Goal: Task Accomplishment & Management: Use online tool/utility

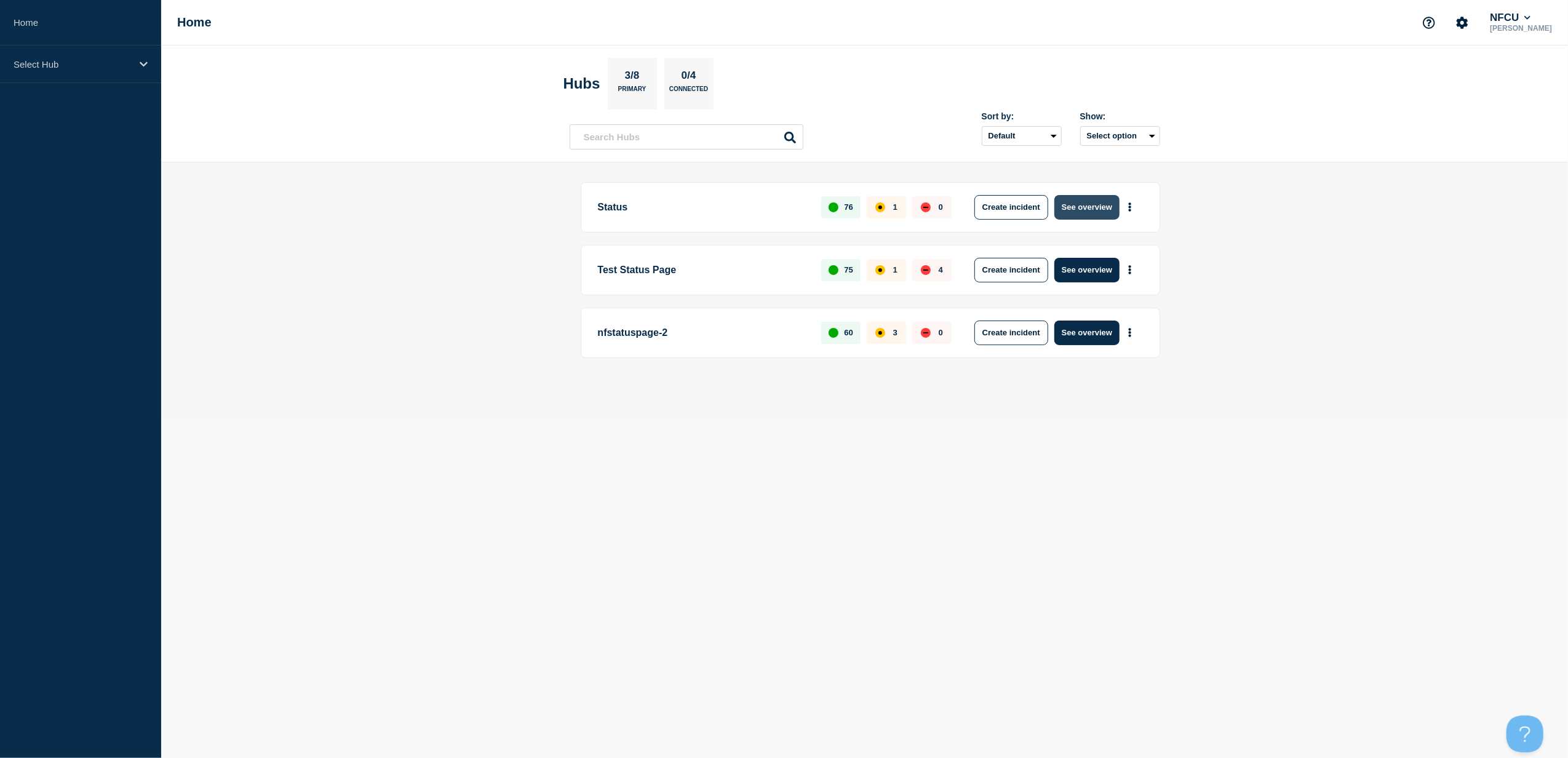
click at [1096, 211] on button "See overview" at bounding box center [1087, 207] width 65 height 25
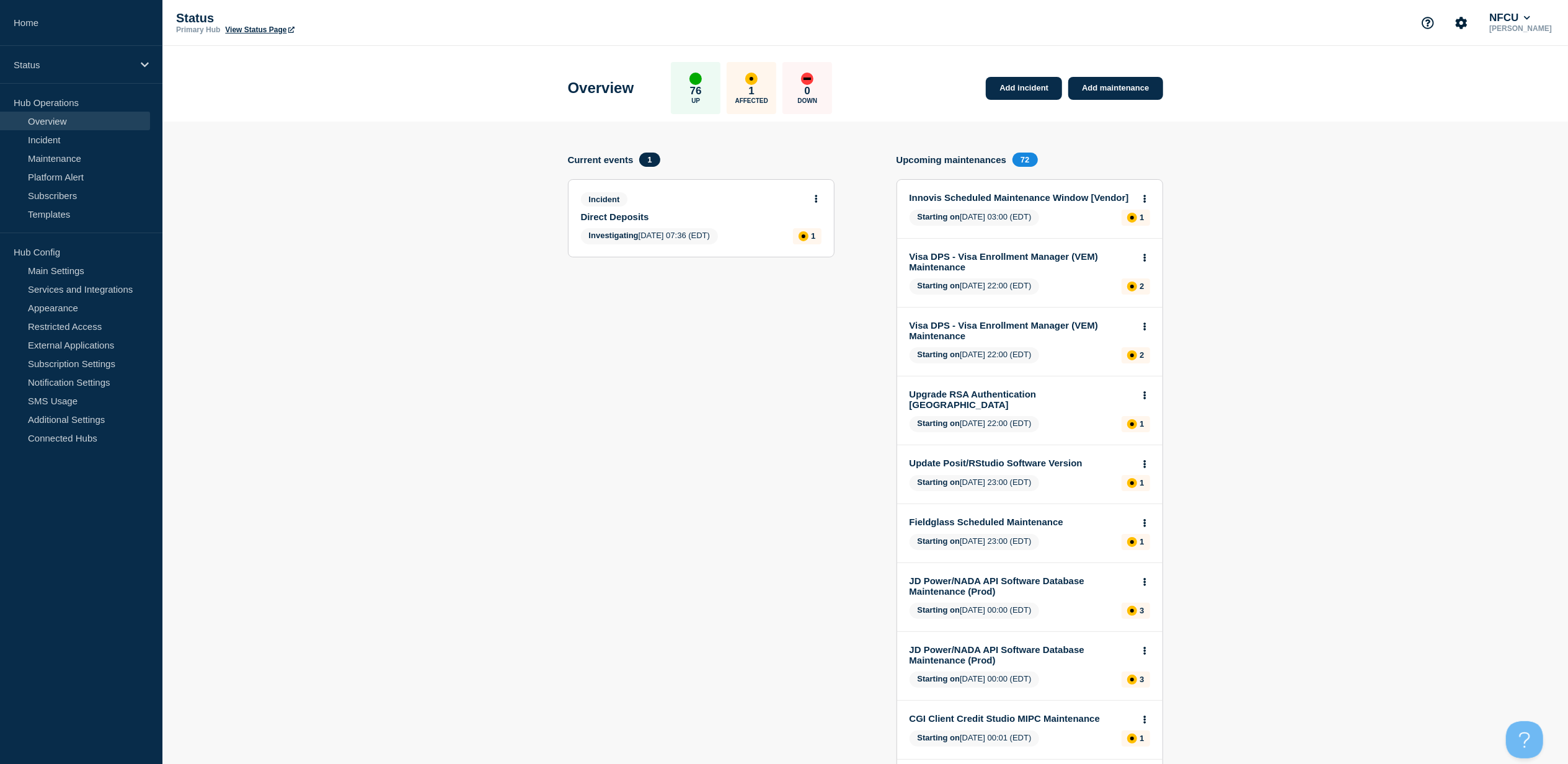
click at [645, 212] on link "Direct Deposits" at bounding box center [693, 217] width 224 height 11
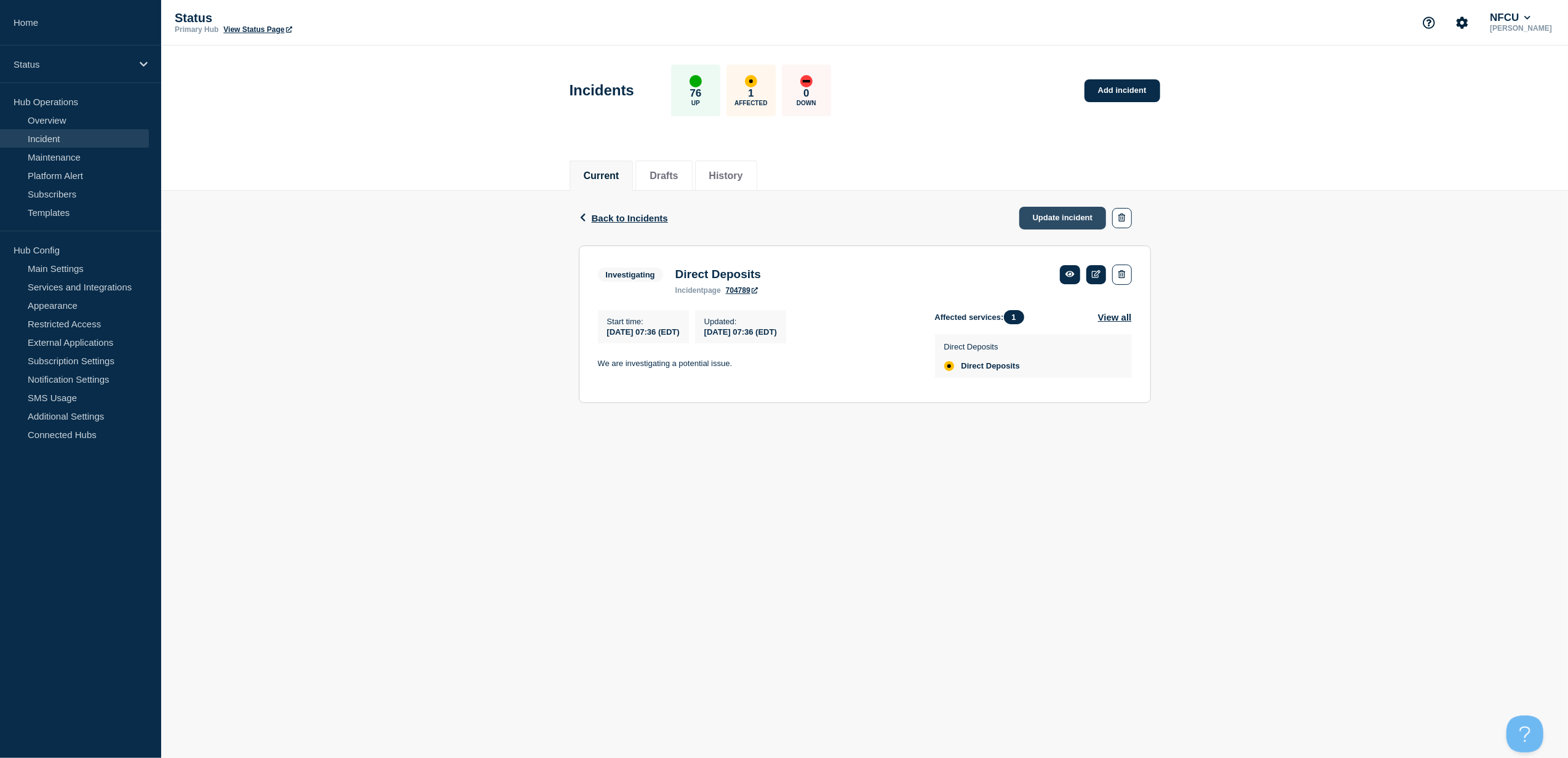
click at [1056, 220] on link "Update incident" at bounding box center [1063, 218] width 88 height 23
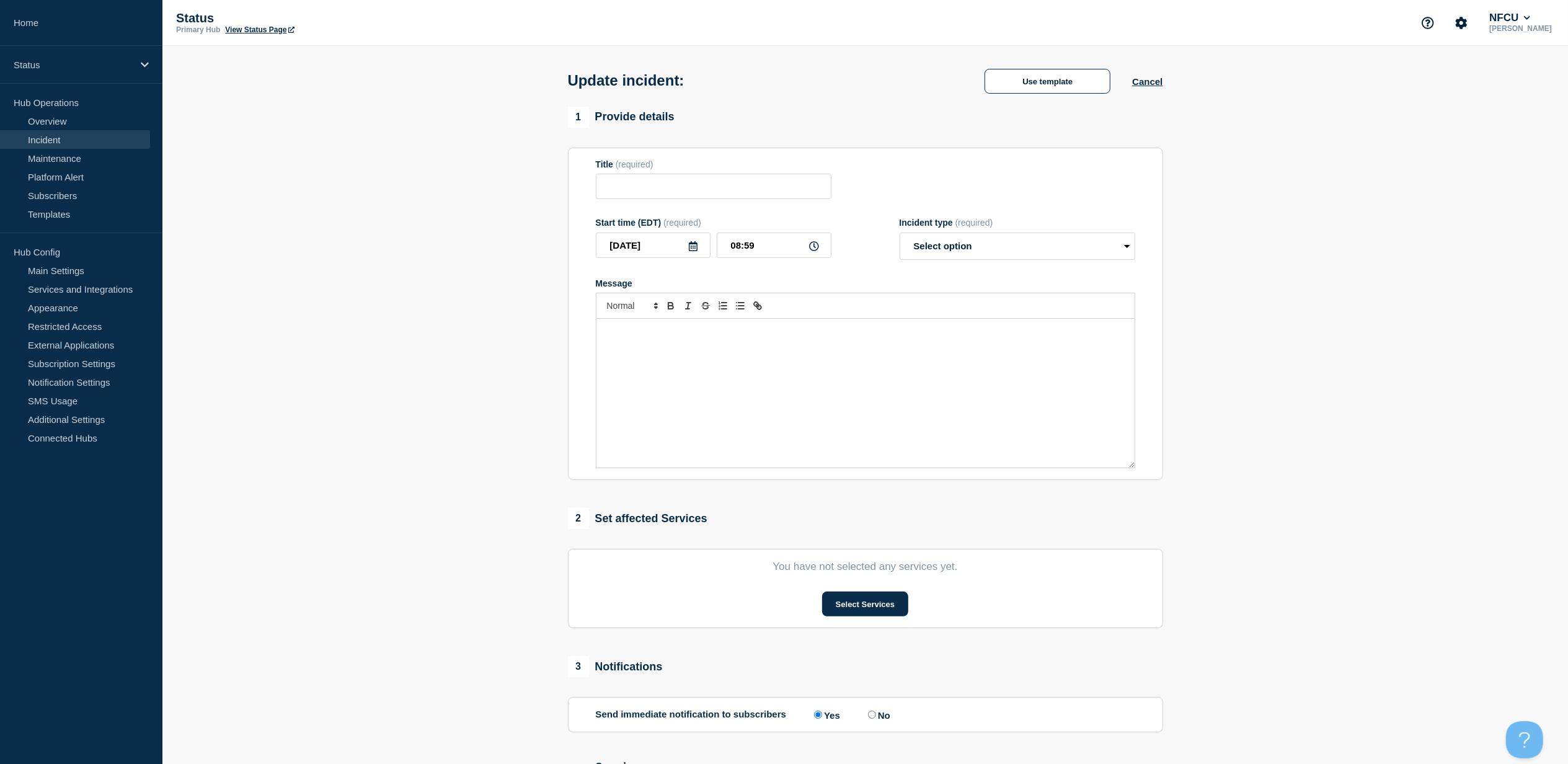
type input "Direct Deposits"
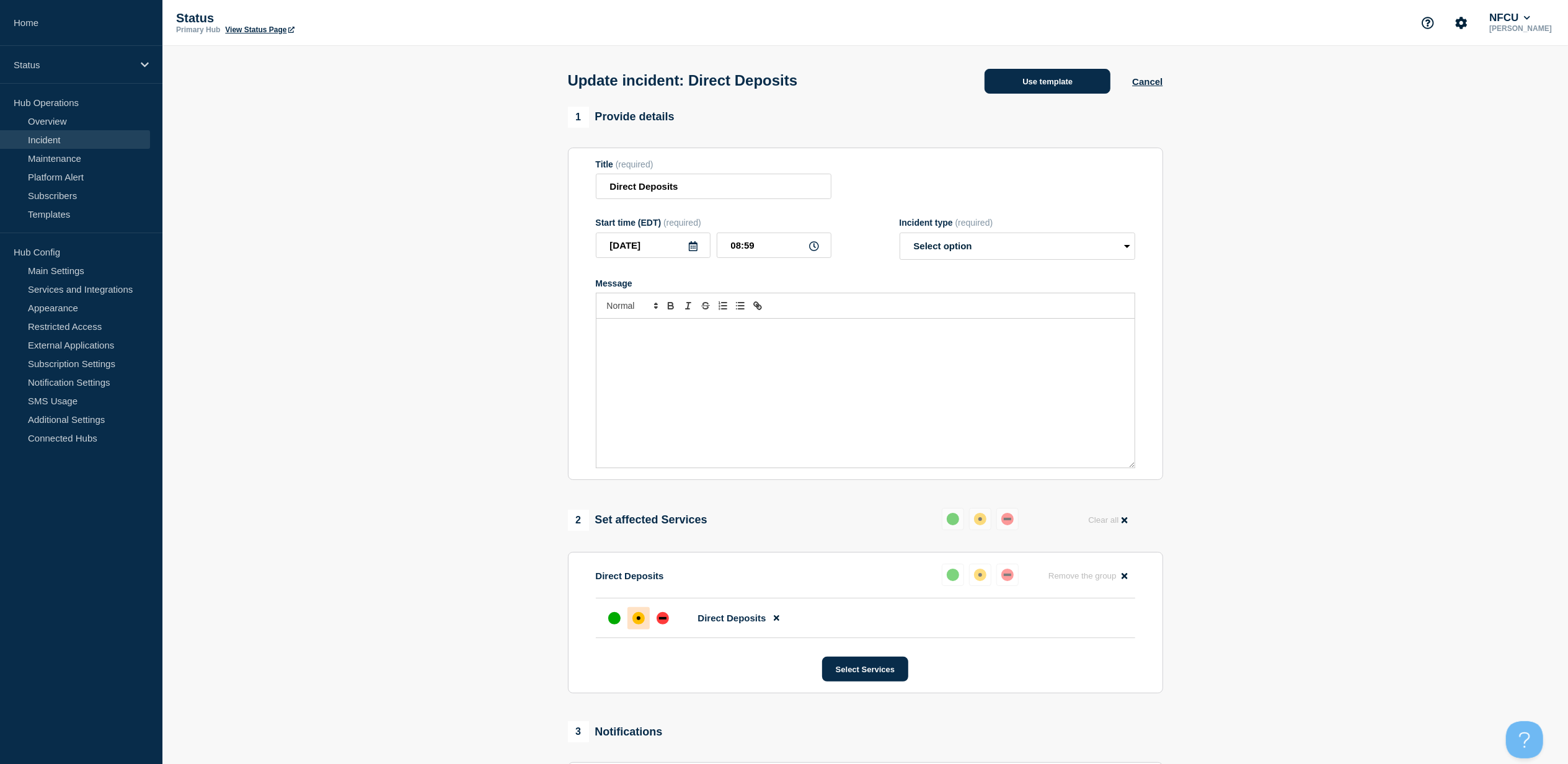
click at [1074, 80] on button "Use template" at bounding box center [1048, 81] width 126 height 25
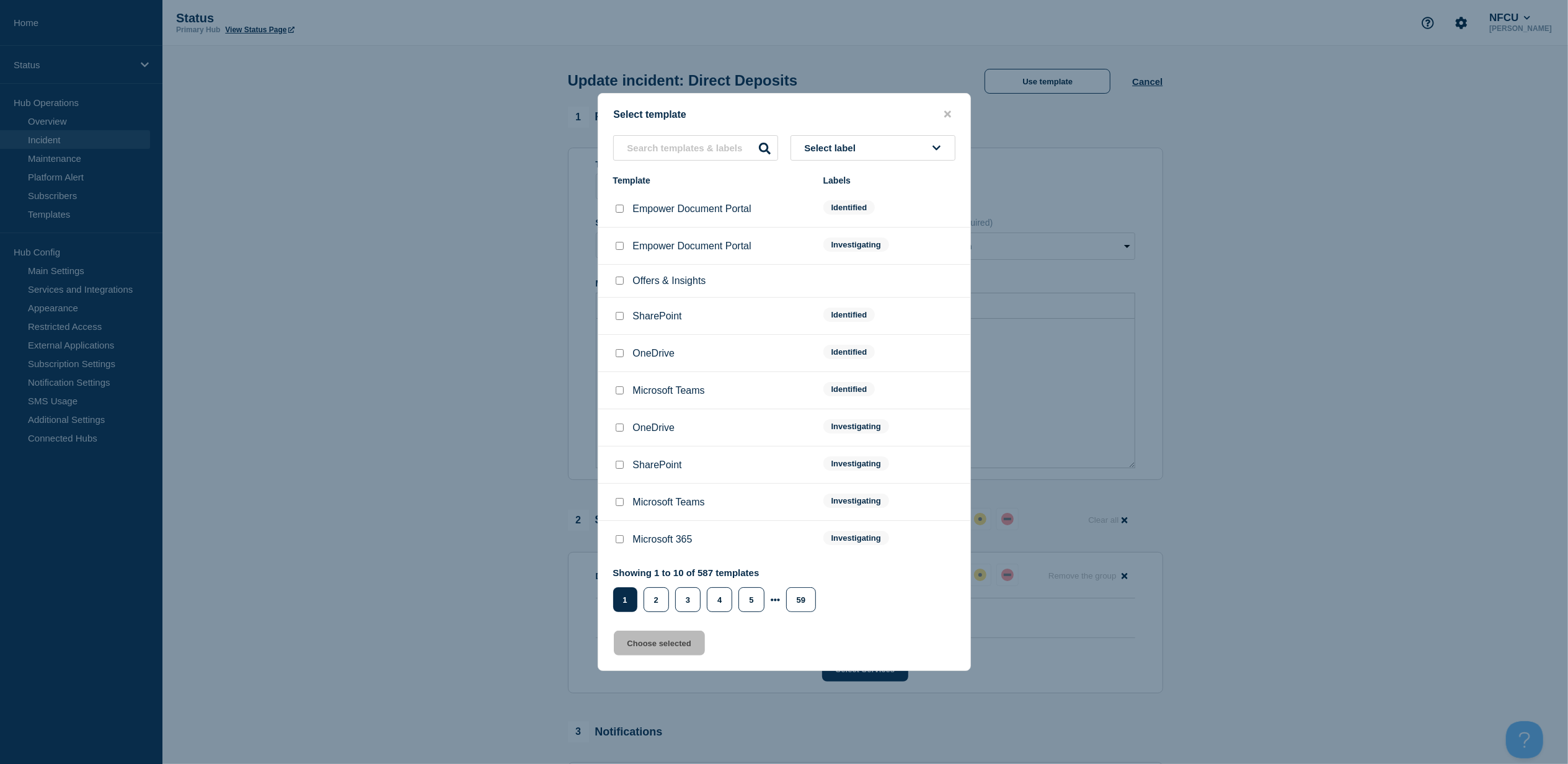
drag, startPoint x: 888, startPoint y: 148, endPoint x: 887, endPoint y: 159, distance: 11.0
click at [889, 146] on button "Select label" at bounding box center [873, 147] width 165 height 25
click at [872, 359] on button "Resolved - No Issue" at bounding box center [873, 367] width 165 height 25
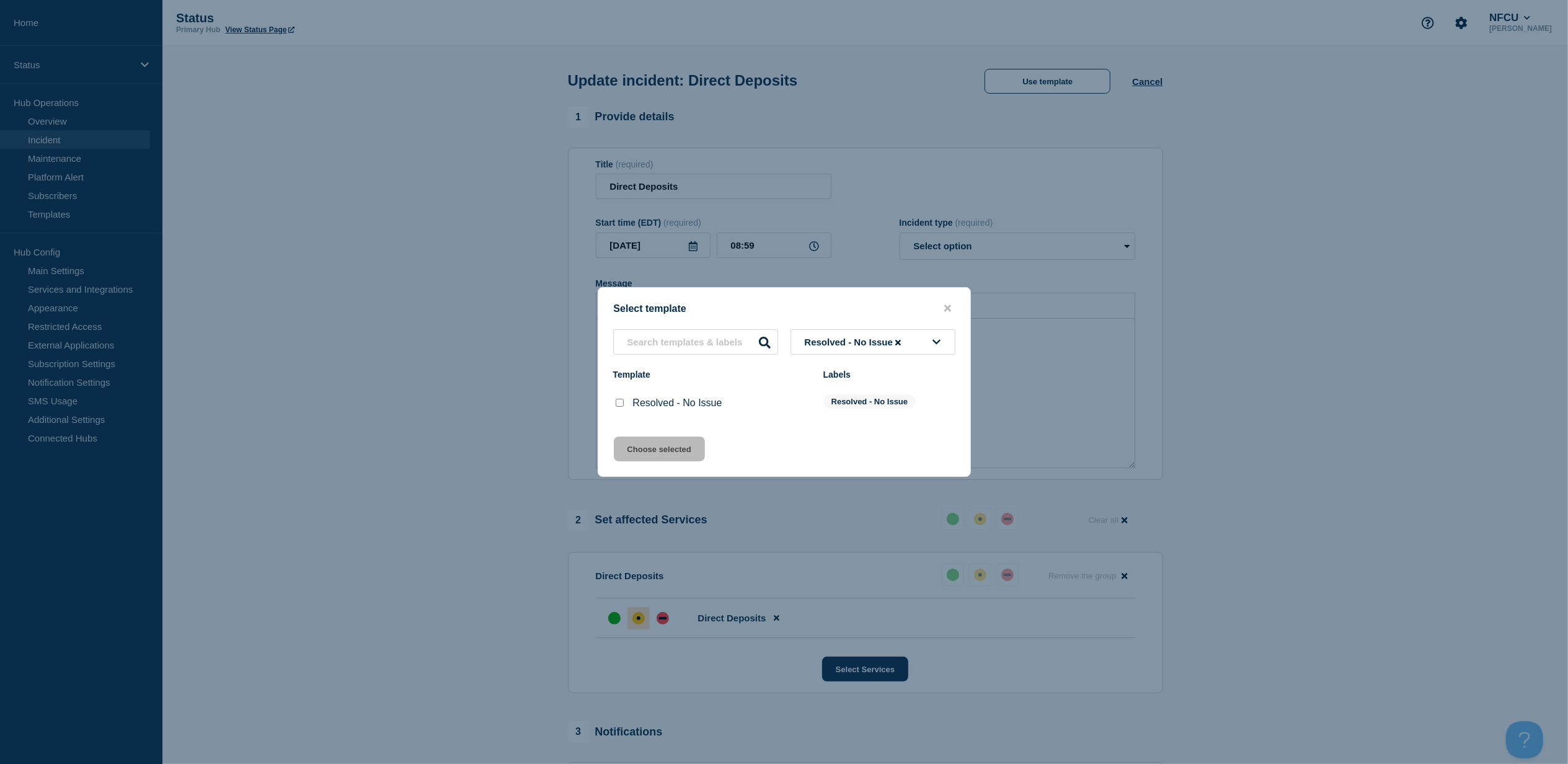
click at [620, 405] on input "Resolved - No Issue checkbox" at bounding box center [620, 402] width 8 height 8
checkbox input "true"
click at [648, 451] on button "Choose selected" at bounding box center [659, 449] width 91 height 25
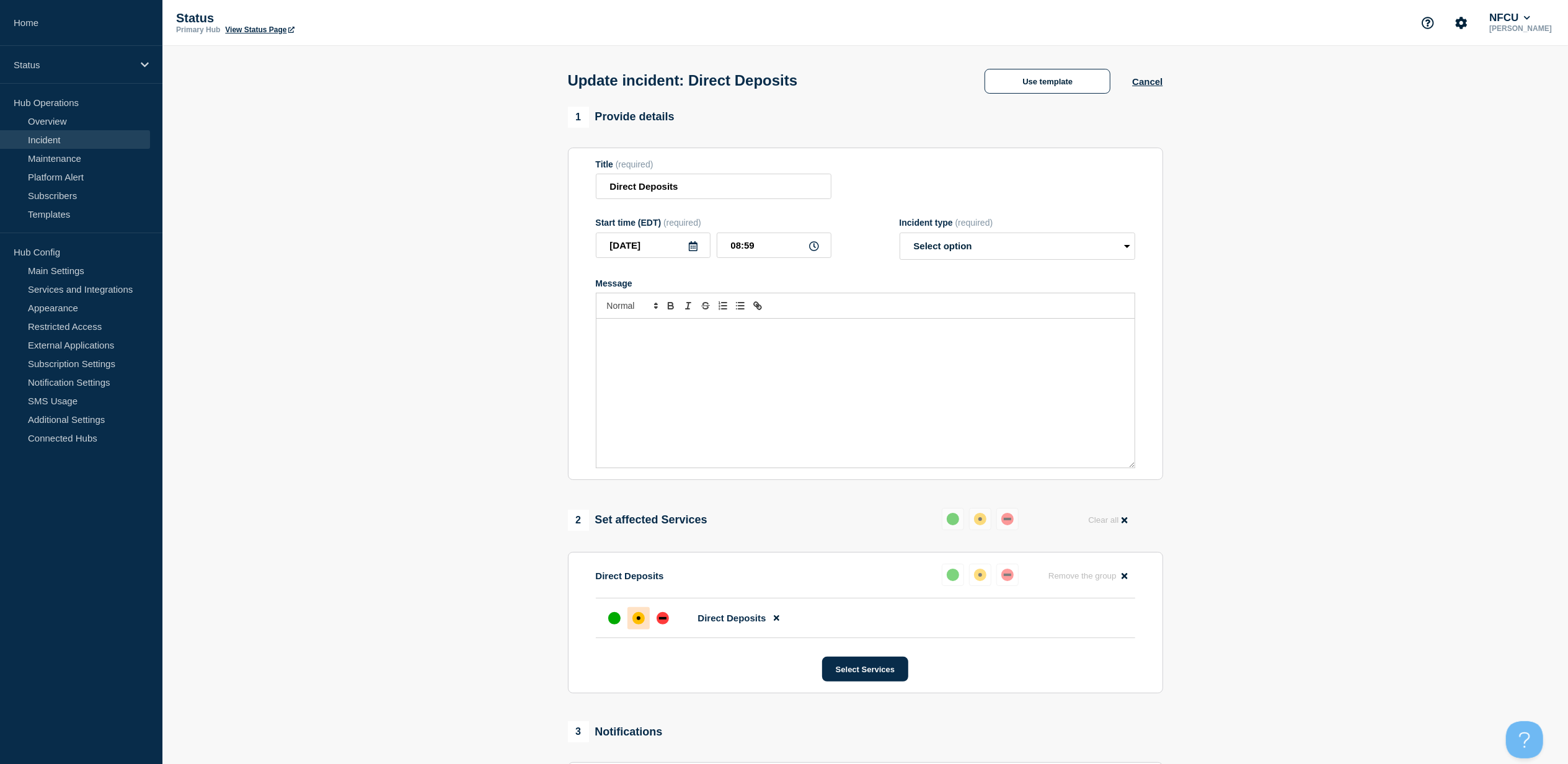
select select "resolved"
radio input "false"
radio input "true"
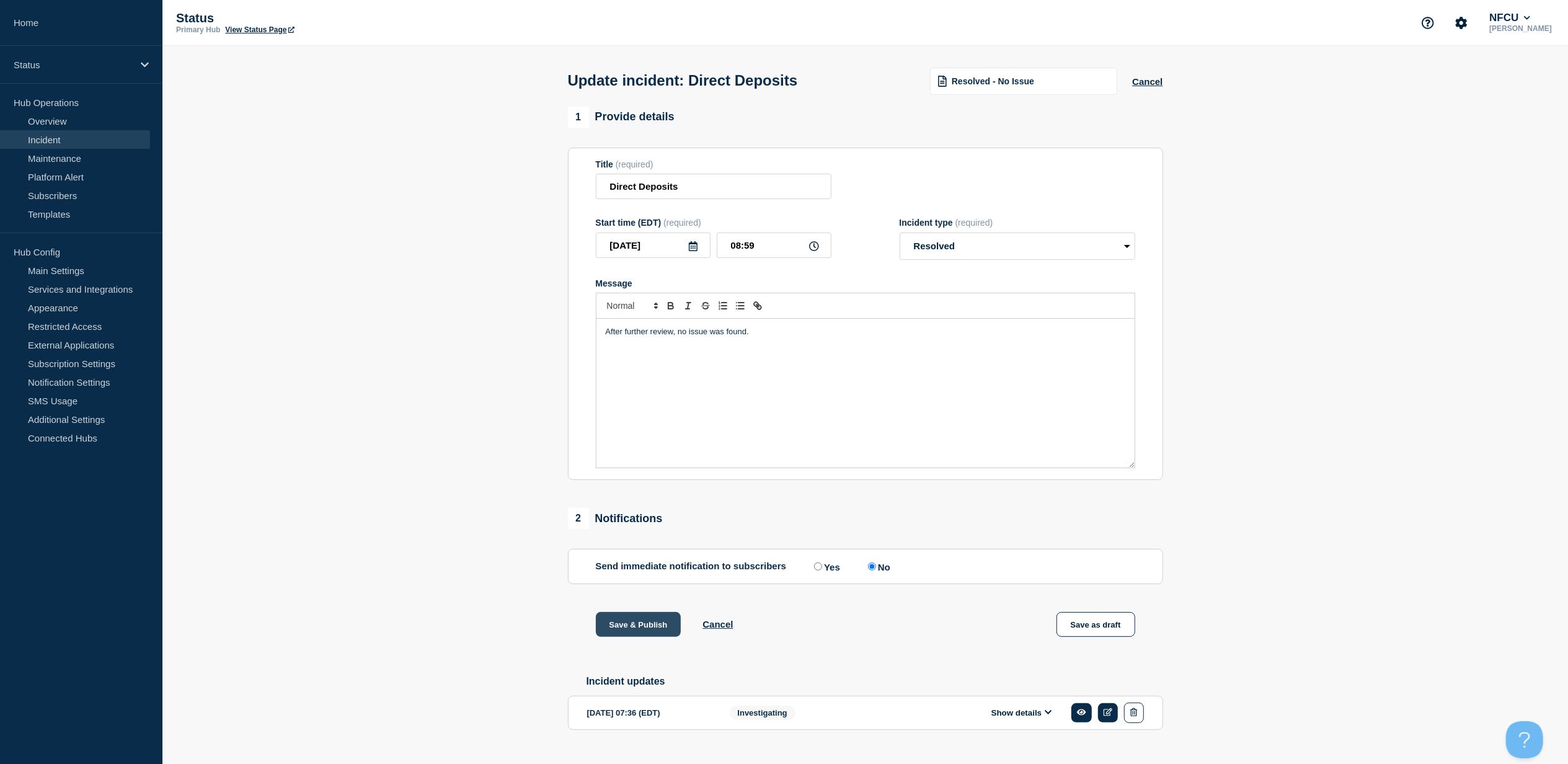
click at [636, 628] on button "Save & Publish" at bounding box center [638, 624] width 85 height 25
